Goal: Task Accomplishment & Management: Manage account settings

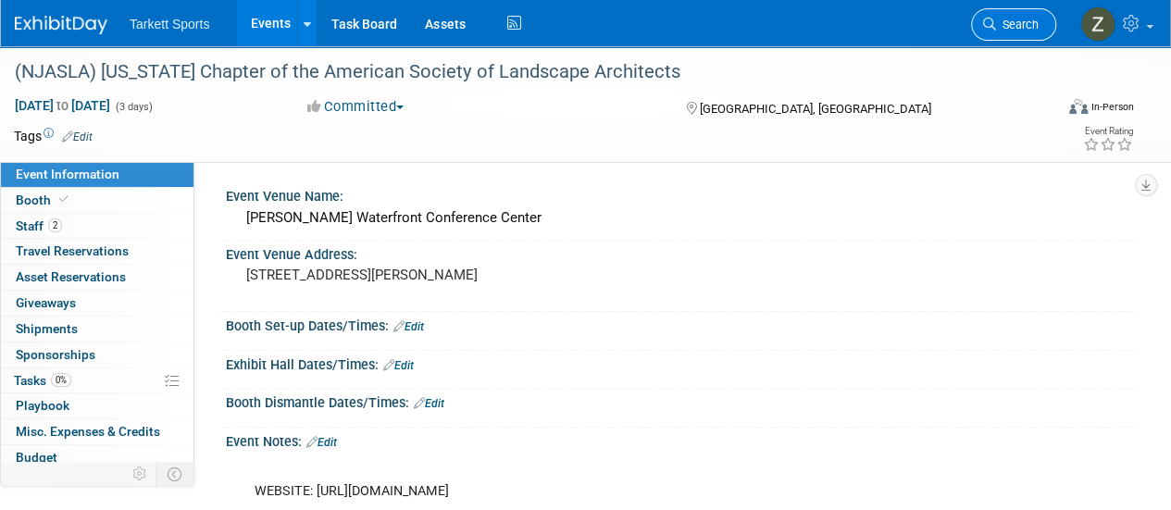
click at [1018, 23] on span "Search" at bounding box center [1017, 25] width 43 height 14
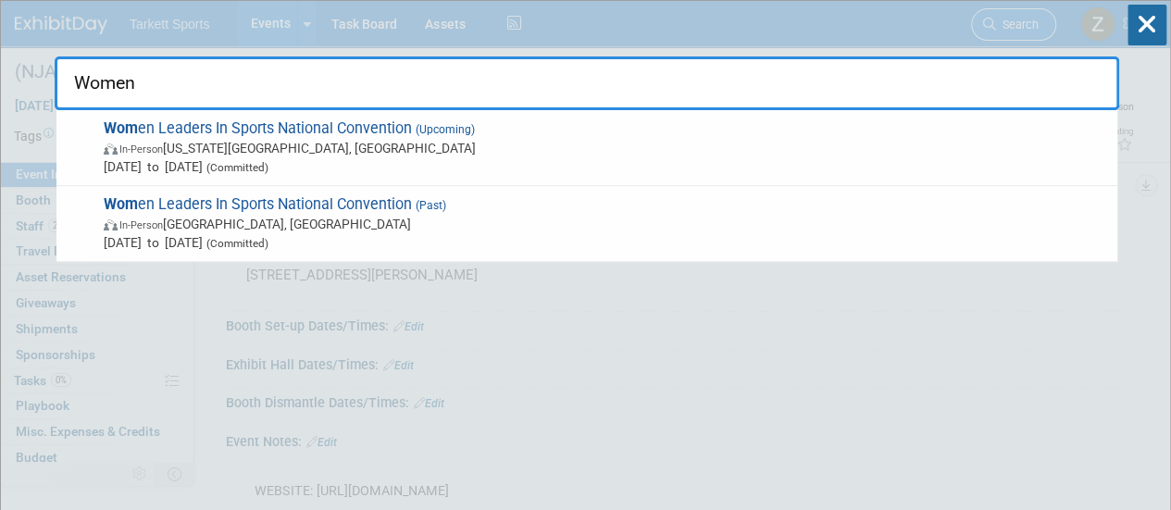
type input "Women"
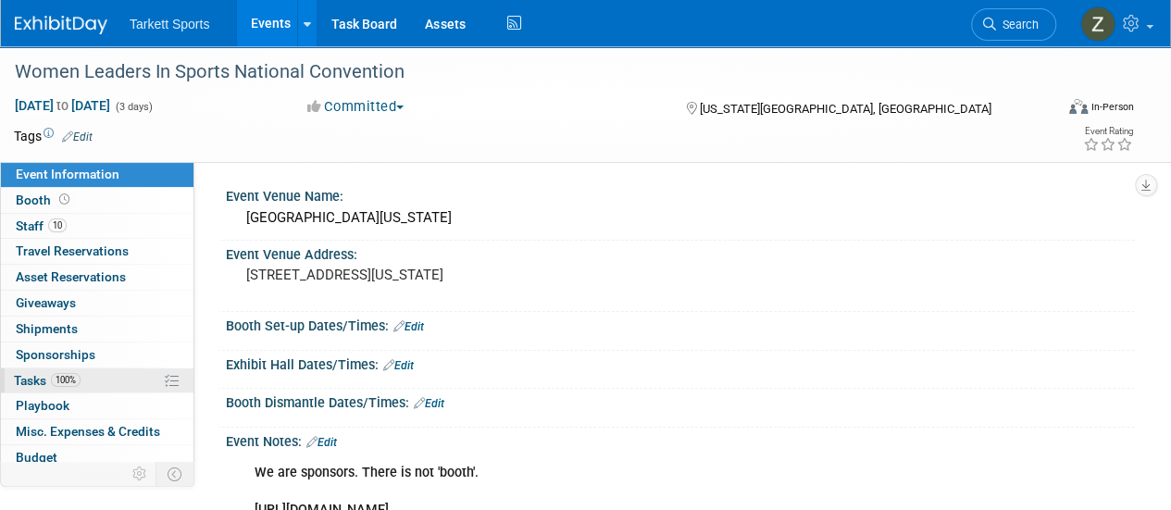
click at [115, 369] on link "100% Tasks 100%" at bounding box center [97, 380] width 193 height 25
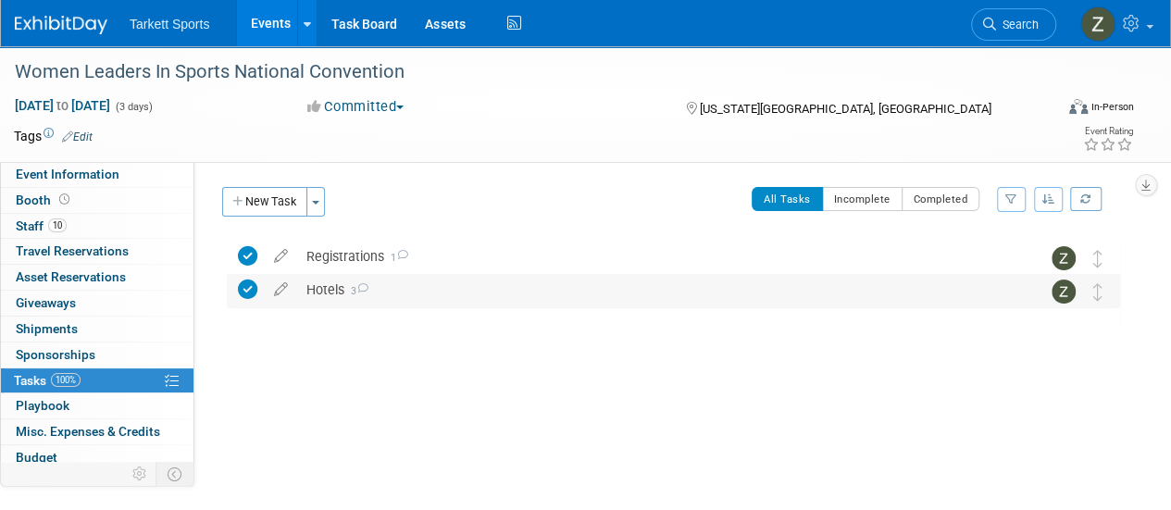
click at [374, 288] on div "Hotels 3" at bounding box center [655, 289] width 717 height 31
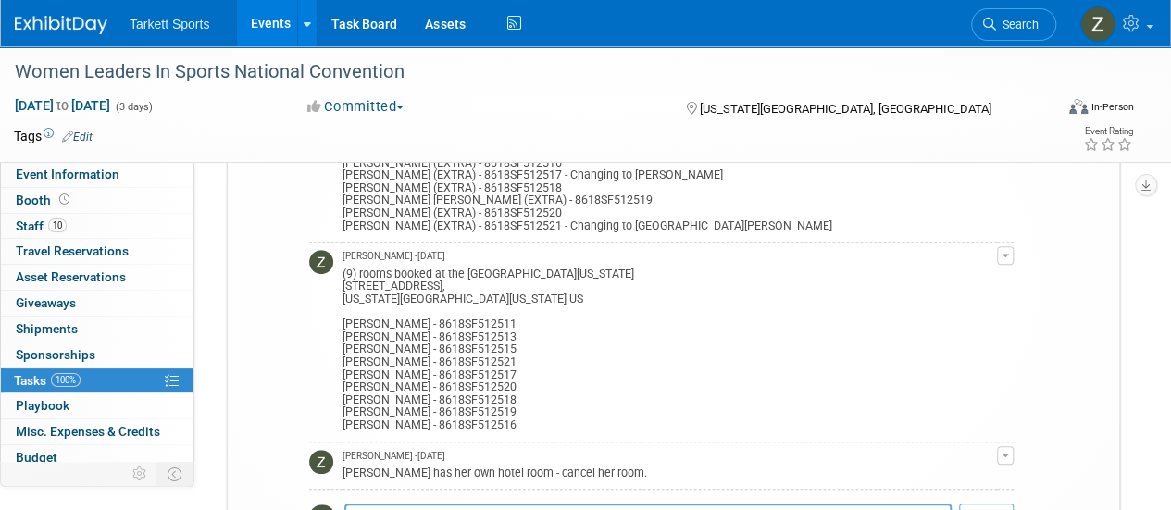
scroll to position [320, 0]
click at [105, 229] on link "10 Staff 10" at bounding box center [97, 226] width 193 height 25
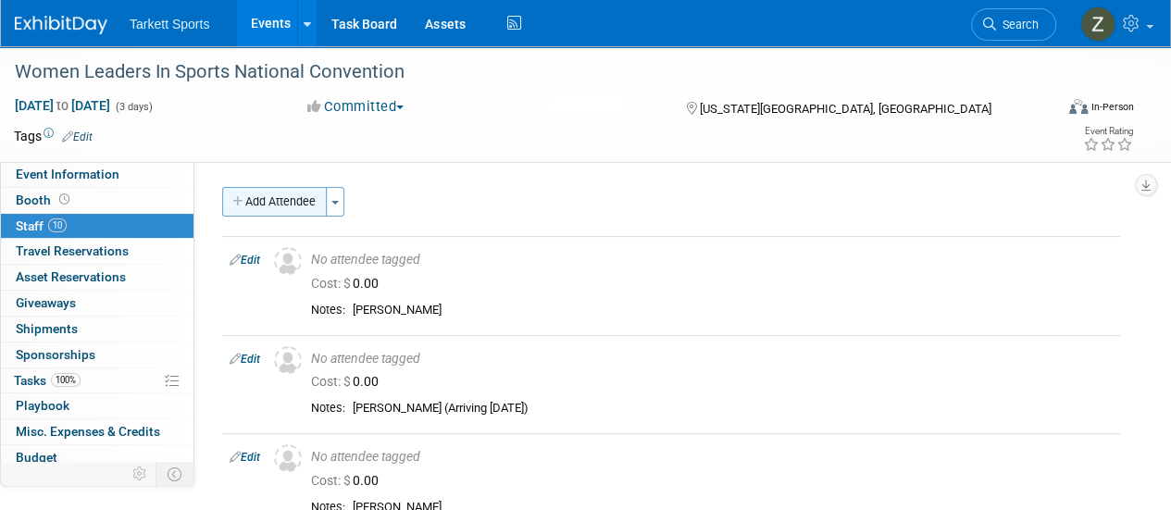
click at [311, 198] on button "Add Attendee" at bounding box center [274, 202] width 105 height 30
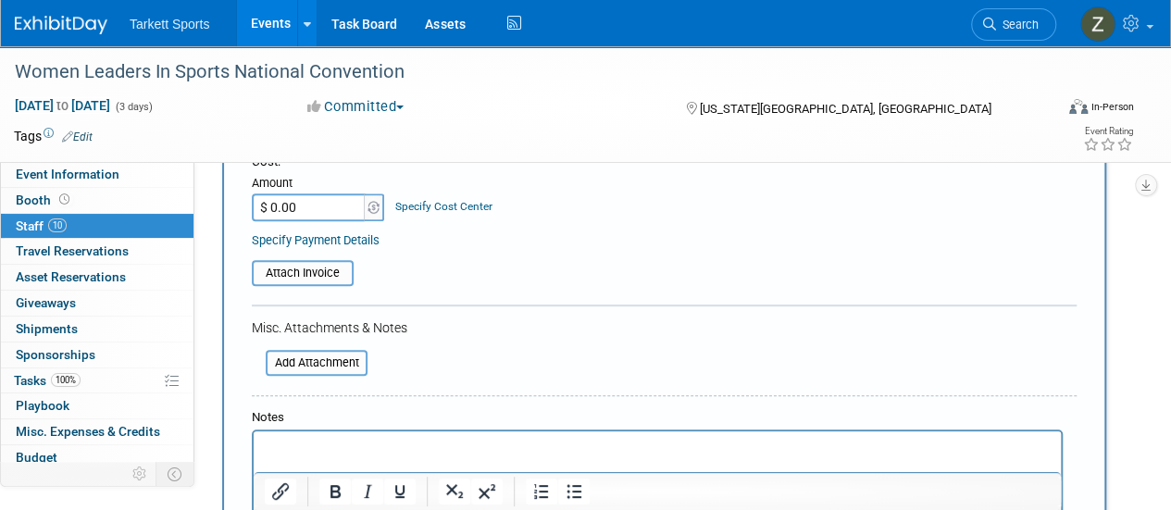
scroll to position [301, 0]
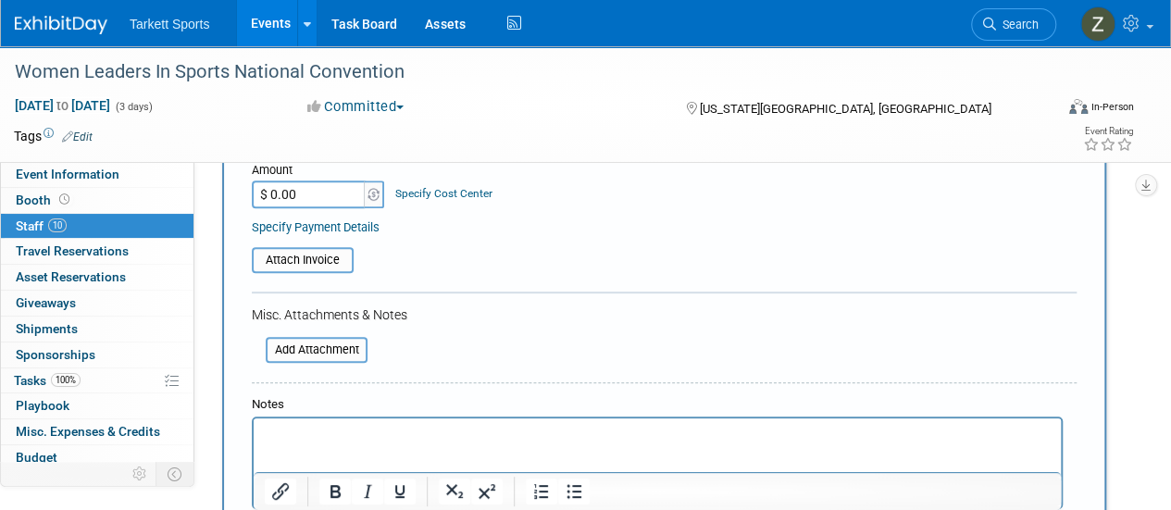
click at [391, 434] on p "Rich Text Area. Press ALT-0 for help." at bounding box center [658, 435] width 786 height 19
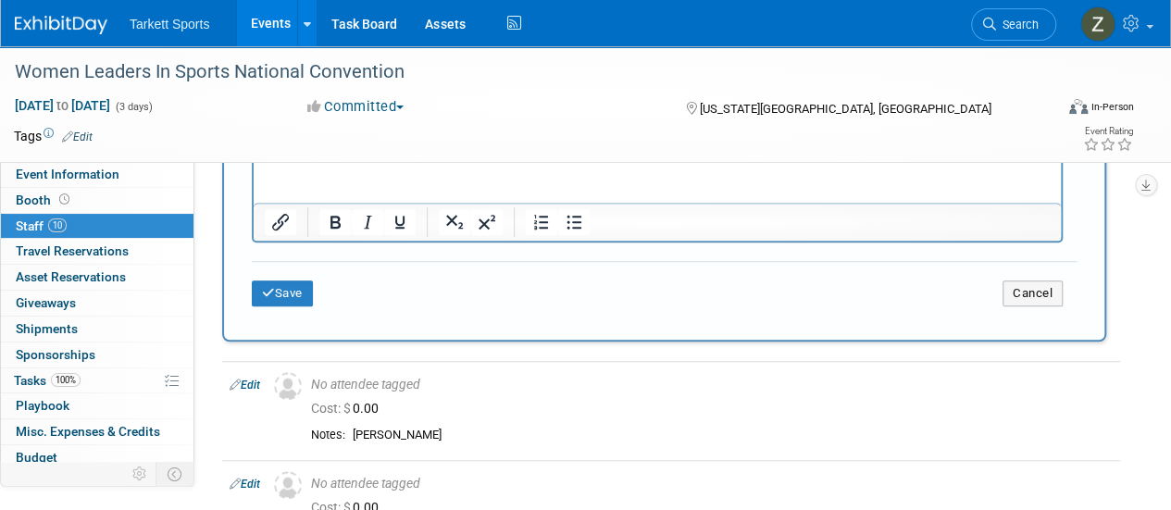
scroll to position [600, 0]
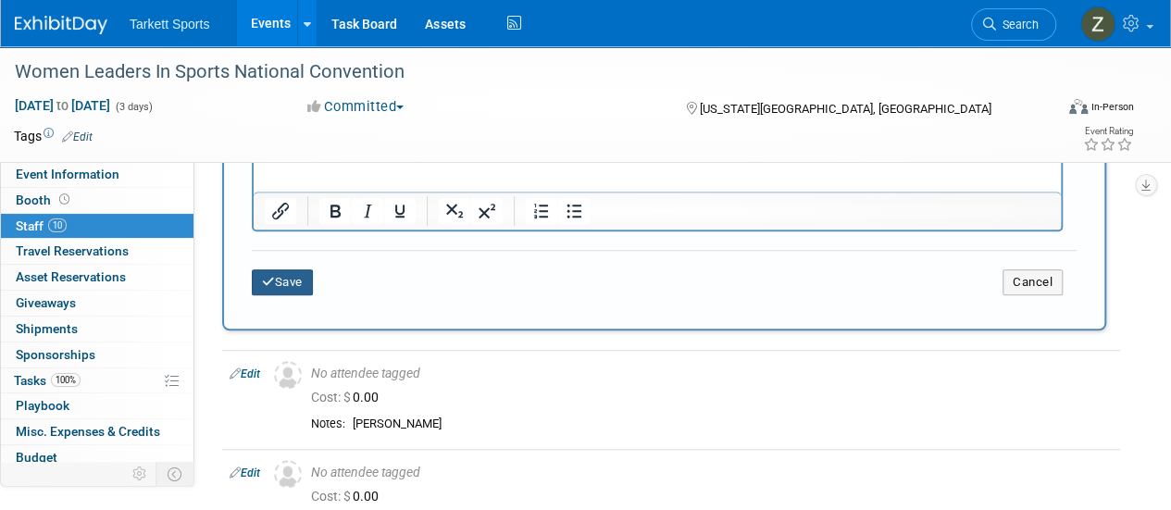
click at [281, 275] on button "Save" at bounding box center [282, 282] width 61 height 26
